Goal: Navigation & Orientation: Find specific page/section

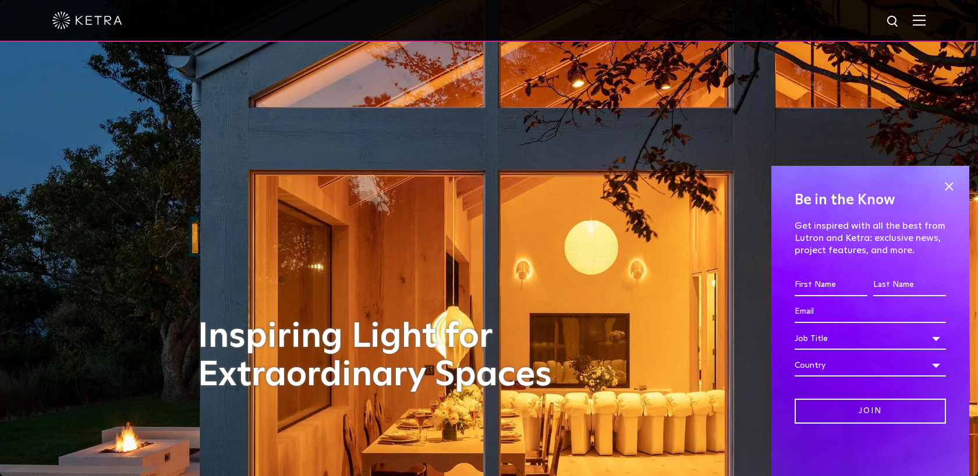
click at [929, 9] on div at bounding box center [489, 21] width 978 height 42
click at [929, 16] on div at bounding box center [489, 21] width 978 height 42
click at [927, 16] on div at bounding box center [489, 21] width 978 height 42
click at [949, 185] on span at bounding box center [948, 186] width 17 height 17
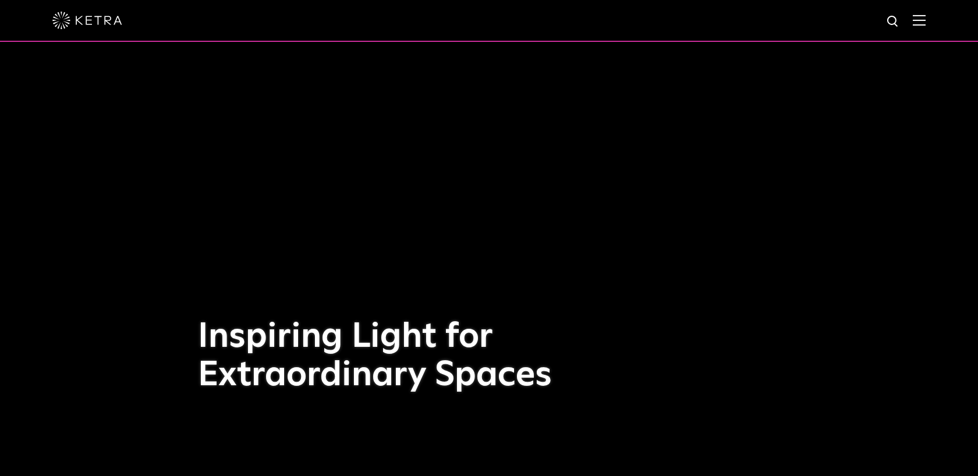
click at [922, 12] on div at bounding box center [488, 20] width 873 height 41
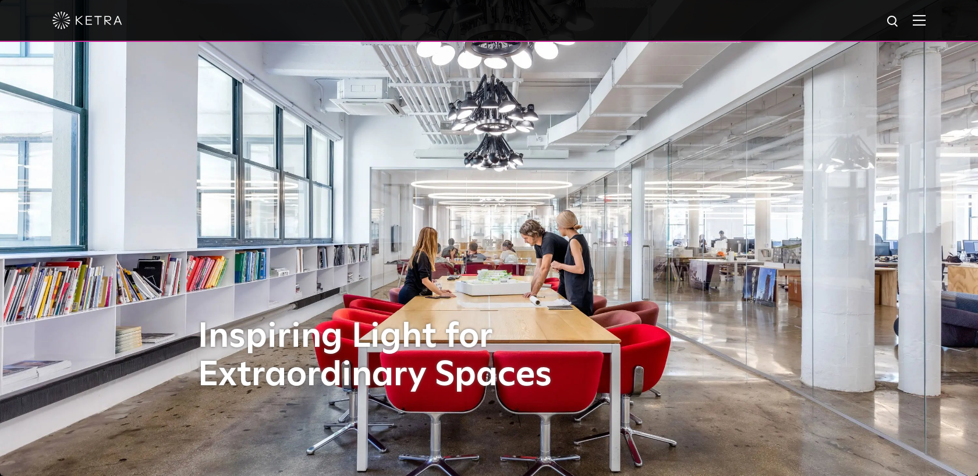
click at [920, 19] on img at bounding box center [919, 20] width 13 height 11
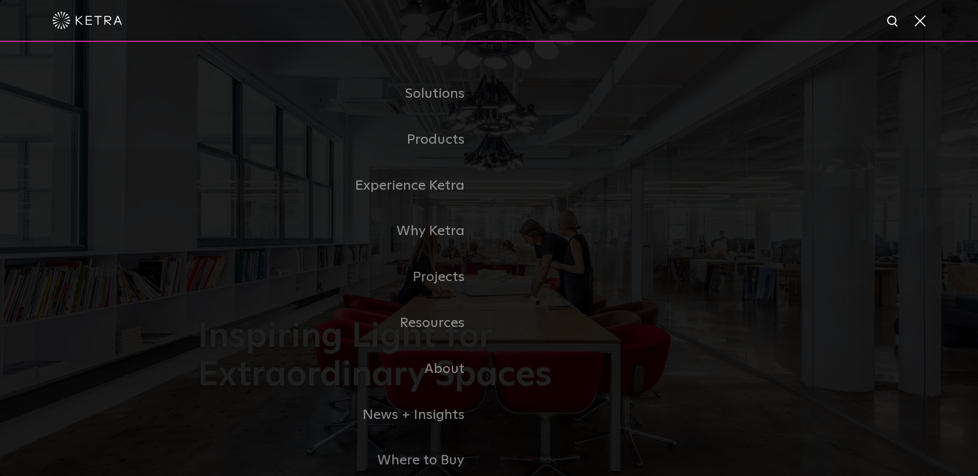
click at [913, 17] on span at bounding box center [919, 21] width 13 height 12
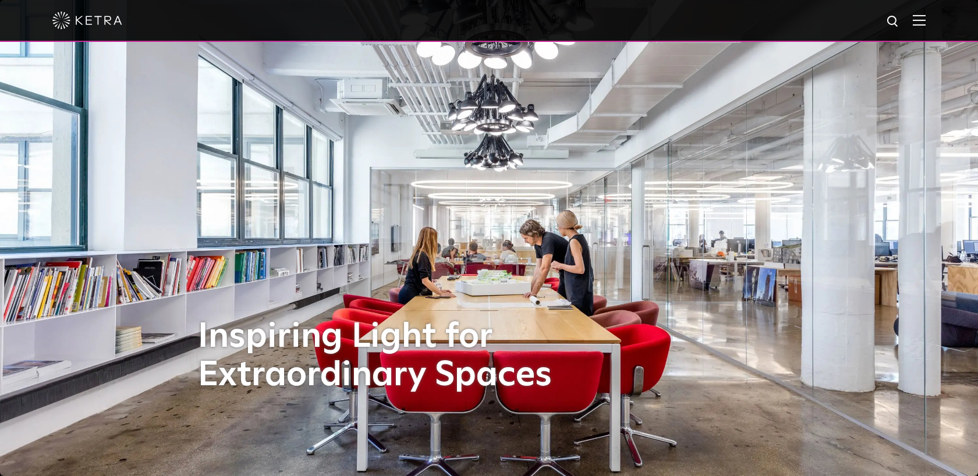
click at [913, 17] on img at bounding box center [919, 20] width 13 height 11
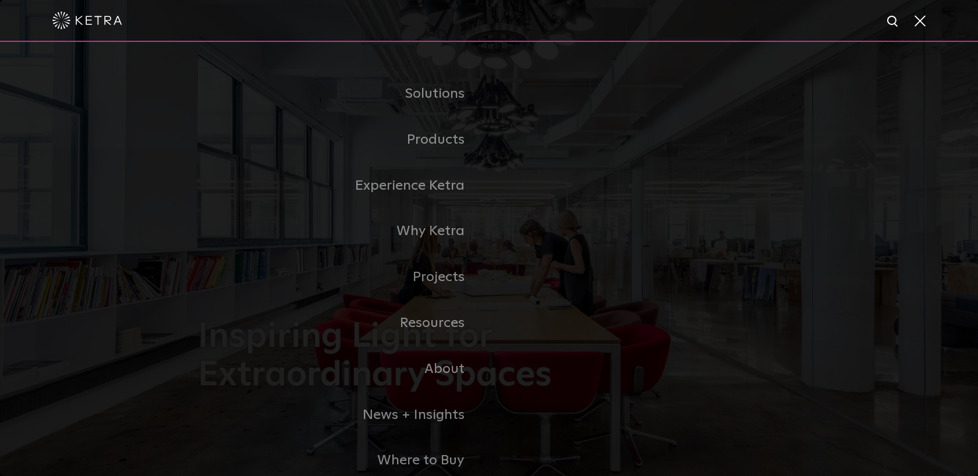
click at [924, 24] on span at bounding box center [919, 21] width 13 height 12
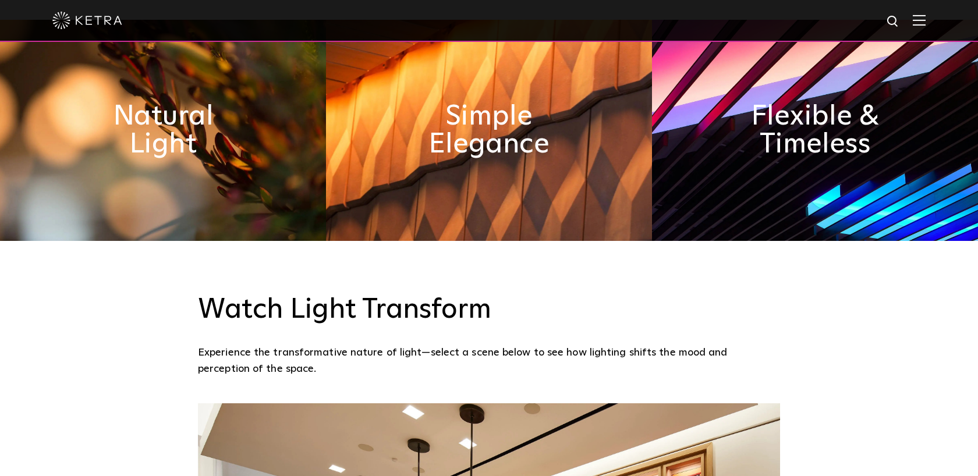
scroll to position [522, 0]
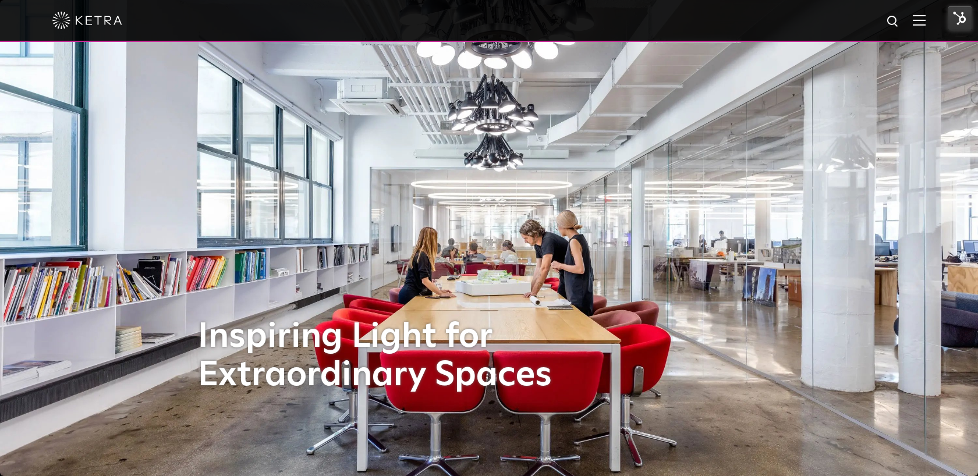
click at [956, 15] on img at bounding box center [960, 18] width 24 height 24
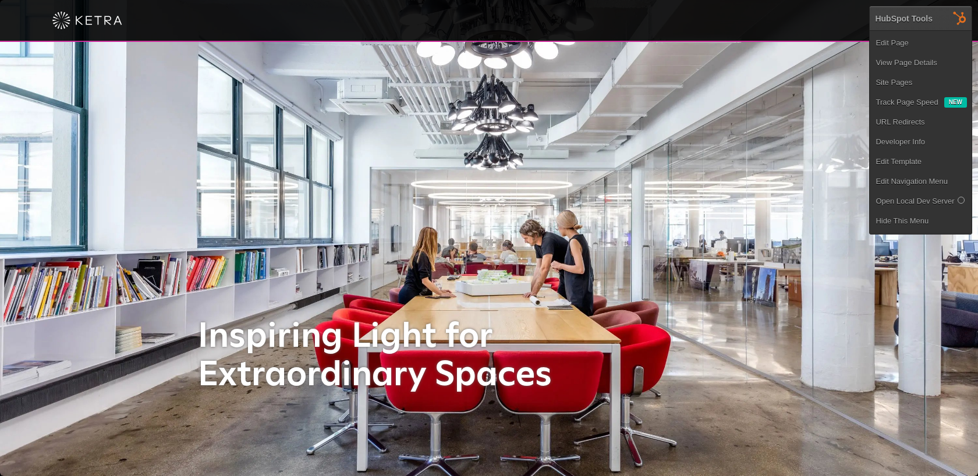
click at [738, 305] on div "Inspiring Light for Extraordinary Spaces" at bounding box center [489, 238] width 582 height 476
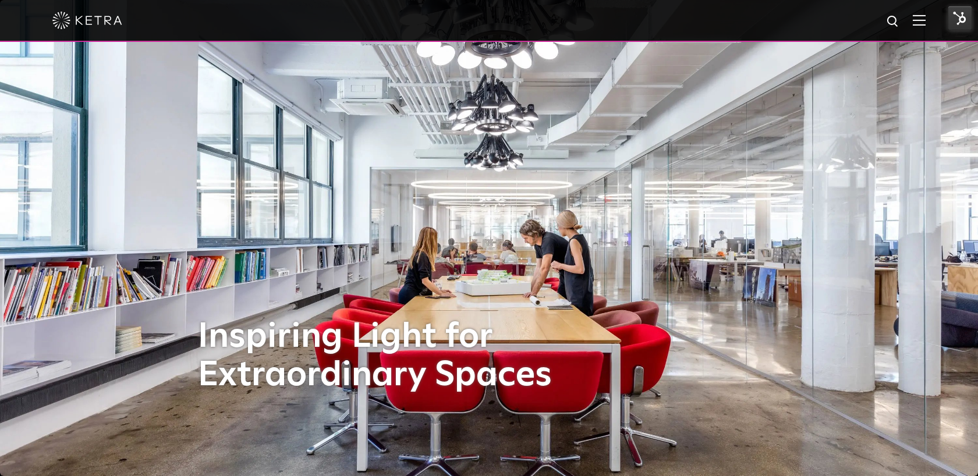
click at [950, 20] on img at bounding box center [960, 18] width 24 height 24
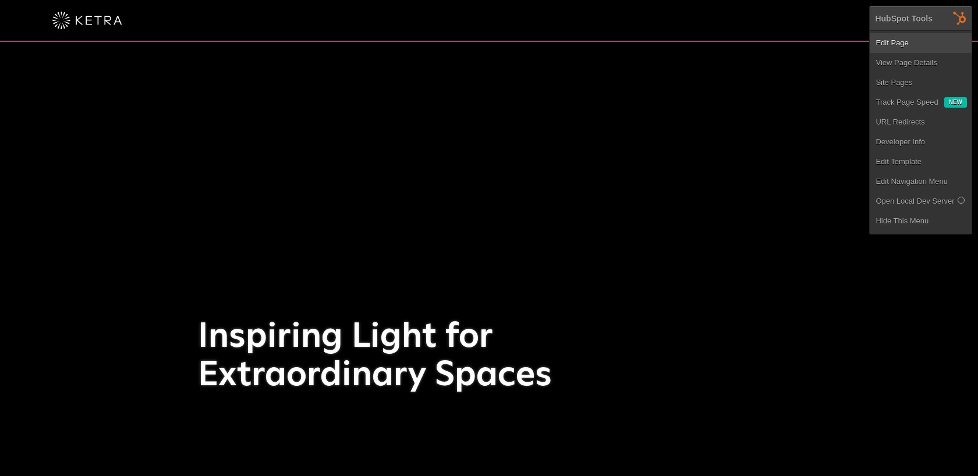
click at [919, 48] on link "Edit Page" at bounding box center [921, 43] width 102 height 20
